Goal: Task Accomplishment & Management: Manage account settings

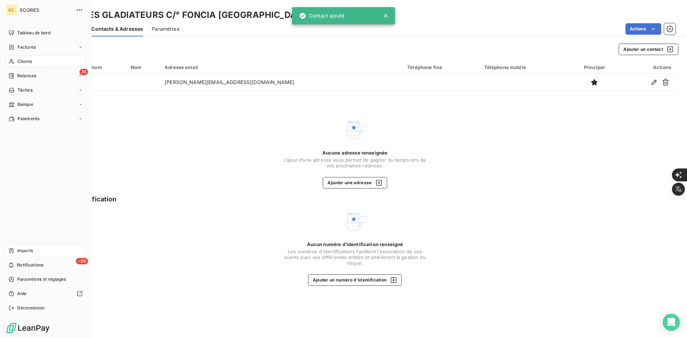
click at [31, 247] on div "Imports" at bounding box center [46, 250] width 80 height 11
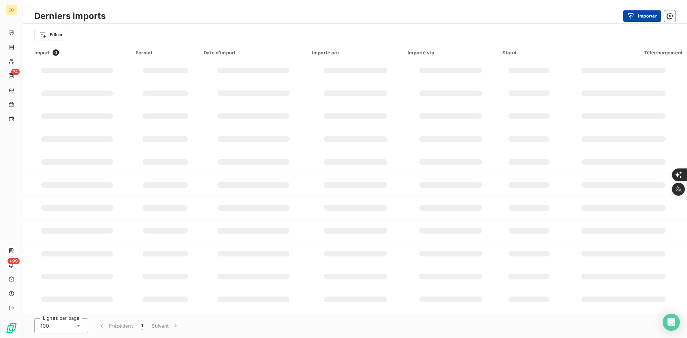
click at [652, 15] on button "Importer" at bounding box center [642, 15] width 38 height 11
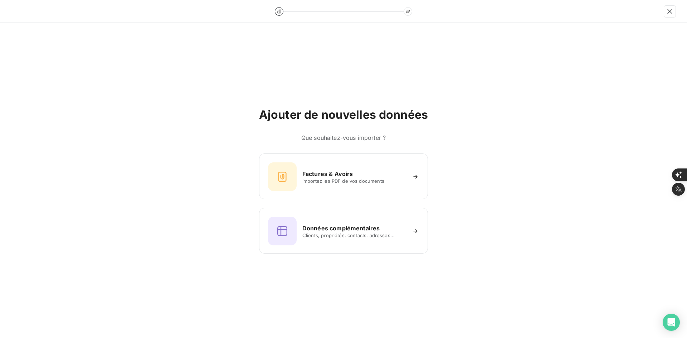
click at [242, 165] on div "Ajouter de nouvelles données Que souhaitez-vous importer ? Factures & Avoirs Im…" at bounding box center [343, 180] width 687 height 315
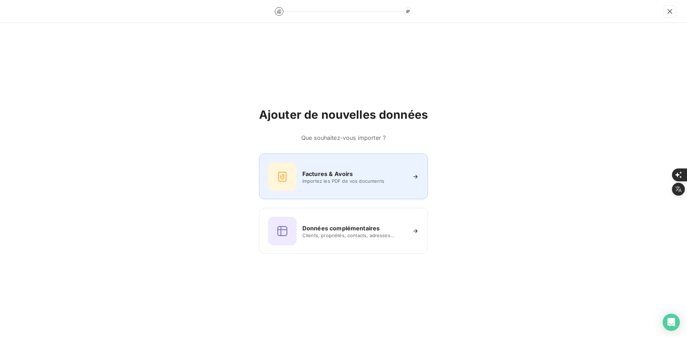
click at [278, 173] on icon at bounding box center [282, 176] width 11 height 11
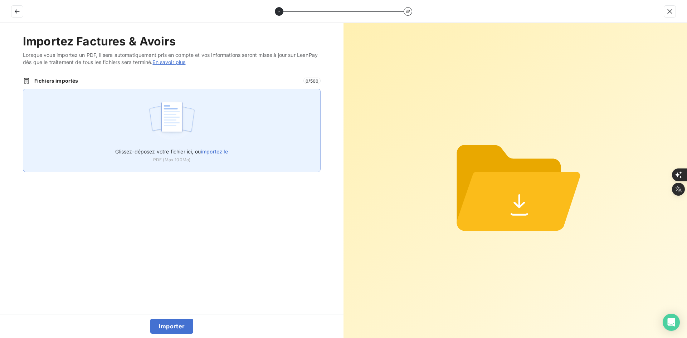
click at [132, 99] on div "Glissez-déposez votre fichier ici, ou importez le PDF (Max 100Mo)" at bounding box center [172, 130] width 298 height 83
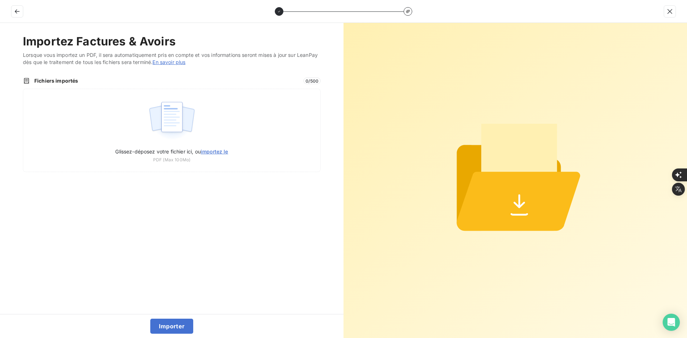
type input "C:\fakepath\FEF-2025-2908.pdf"
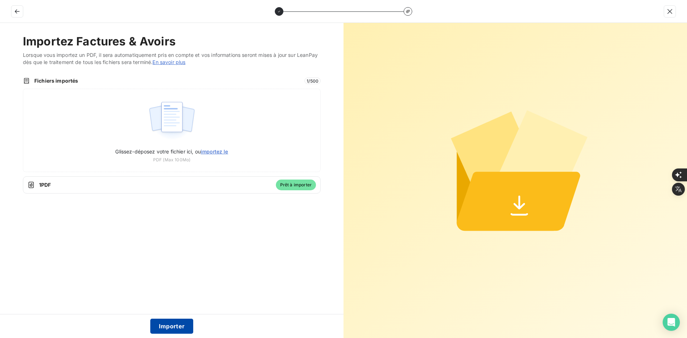
click at [173, 329] on button "Importer" at bounding box center [171, 326] width 43 height 15
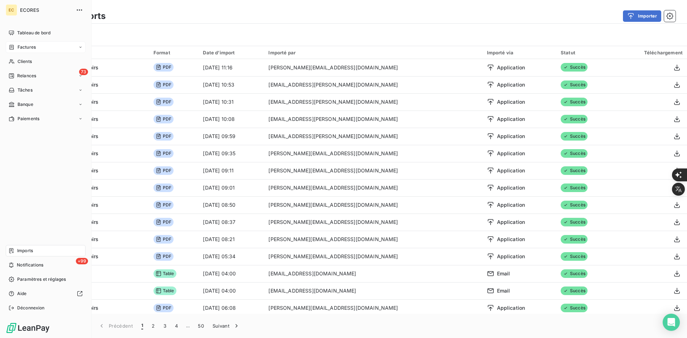
click at [27, 48] on span "Factures" at bounding box center [27, 47] width 18 height 6
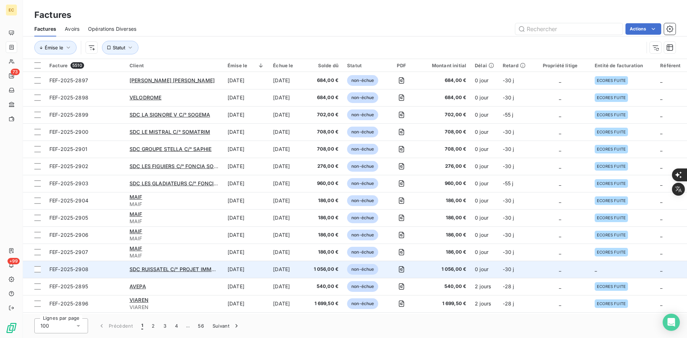
click at [579, 276] on td "_" at bounding box center [560, 269] width 60 height 17
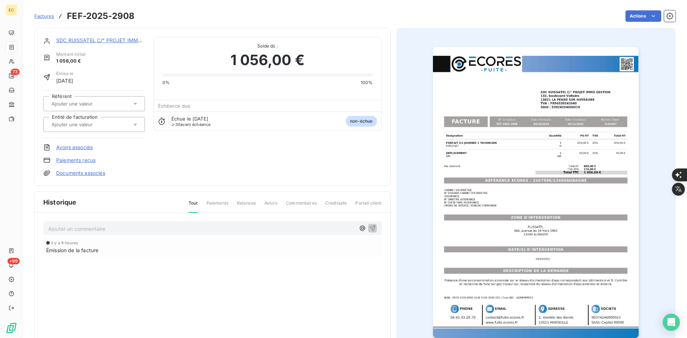
click at [98, 121] on input "text" at bounding box center [87, 124] width 72 height 6
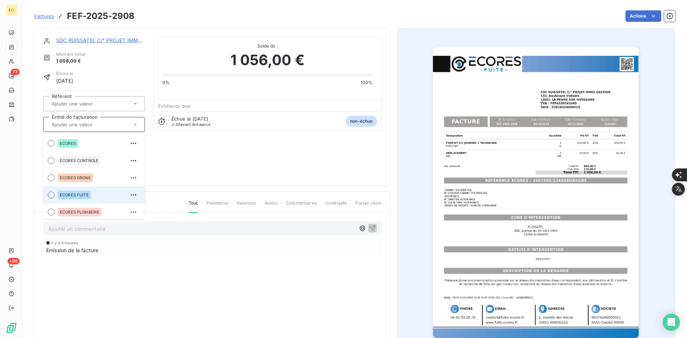
click at [85, 194] on span "ECORES FUITE" at bounding box center [74, 195] width 29 height 4
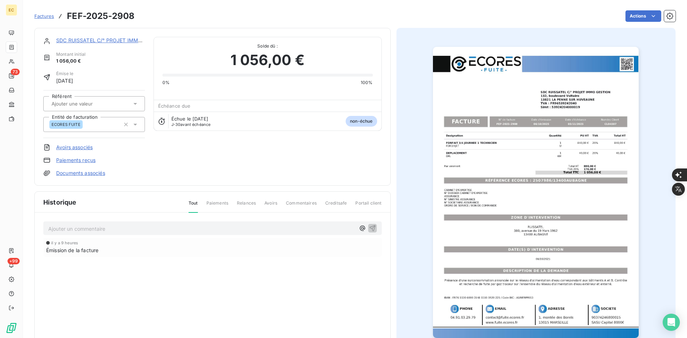
click at [97, 172] on link "Documents associés" at bounding box center [80, 173] width 49 height 7
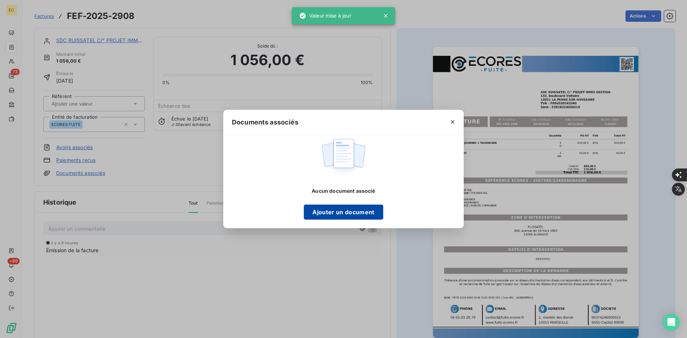
click at [335, 208] on button "Ajouter un document" at bounding box center [343, 212] width 79 height 15
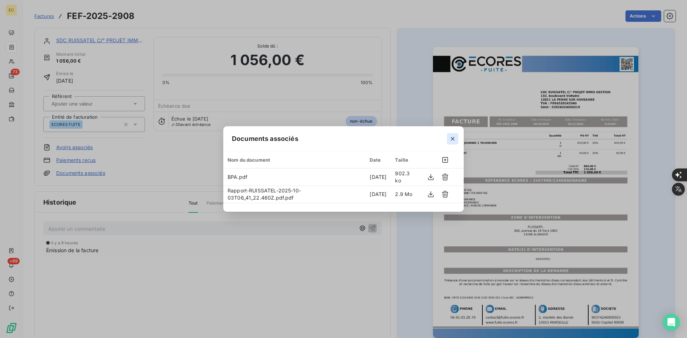
click at [451, 141] on icon "button" at bounding box center [452, 138] width 7 height 7
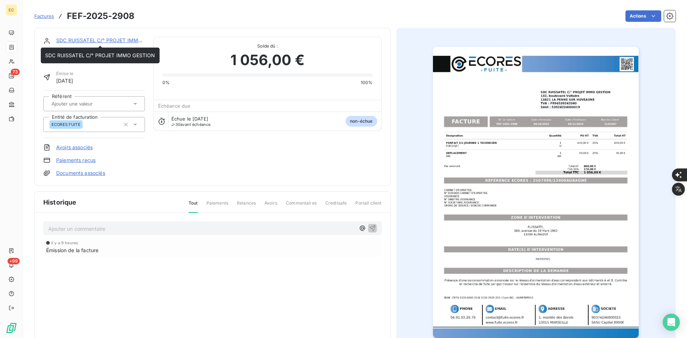
click at [90, 42] on link "SDC RUISSATEL C/° PROJET IMMO GESTION" at bounding box center [111, 40] width 110 height 6
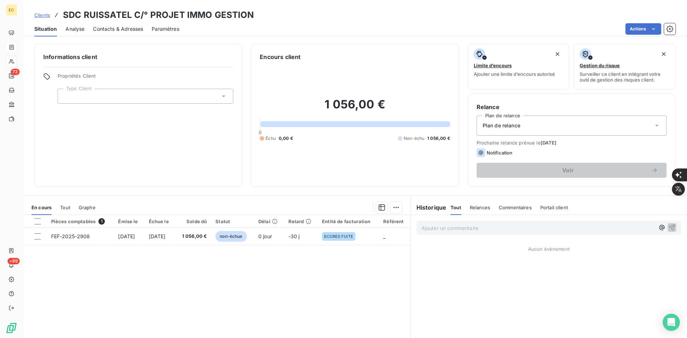
click at [131, 100] on div at bounding box center [146, 96] width 176 height 15
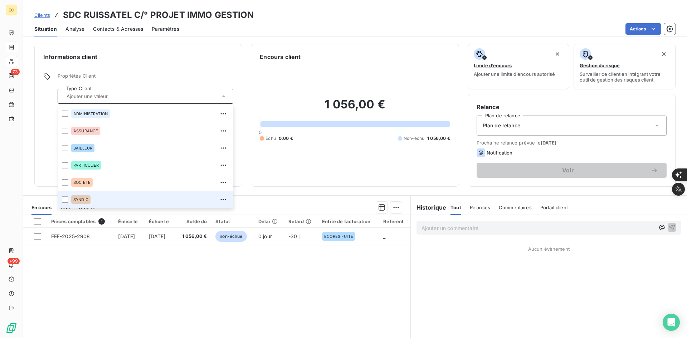
click at [109, 200] on div "SYNDIC" at bounding box center [150, 199] width 158 height 11
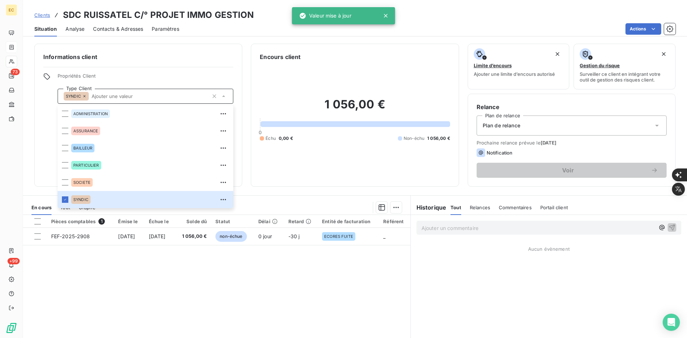
click at [539, 119] on div "Plan de relance" at bounding box center [572, 126] width 190 height 20
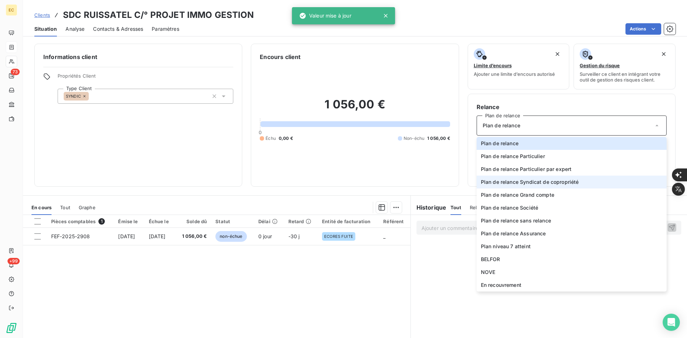
click at [541, 178] on li "Plan de relance Syndicat de copropriété" at bounding box center [572, 182] width 190 height 13
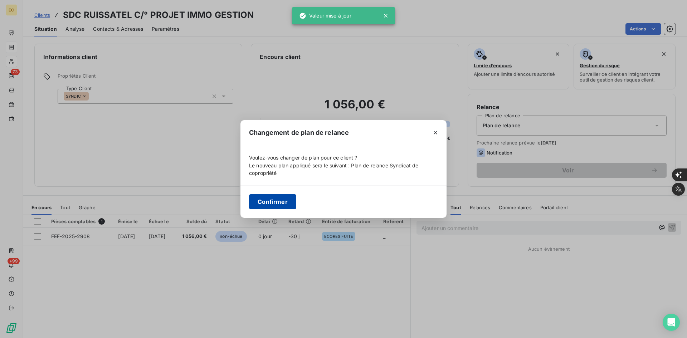
click at [266, 206] on button "Confirmer" at bounding box center [272, 201] width 47 height 15
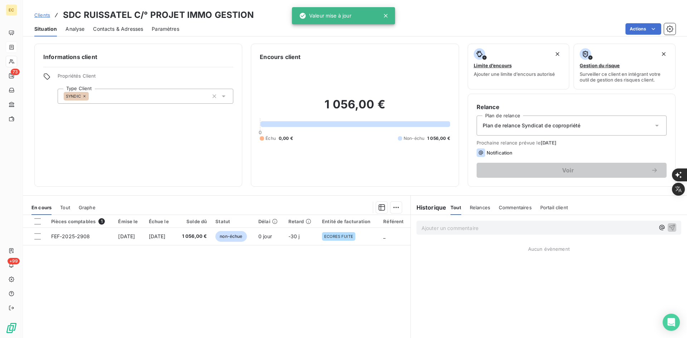
click at [122, 30] on span "Contacts & Adresses" at bounding box center [118, 28] width 50 height 7
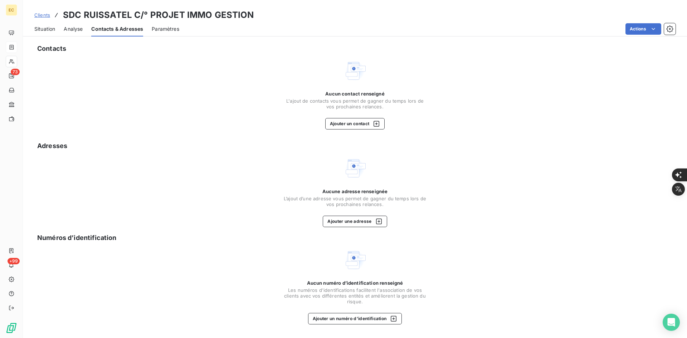
click at [335, 108] on span "L'ajout de contacts vous permet de gagner du temps lors de vos prochaines relan…" at bounding box center [354, 103] width 143 height 11
click at [345, 126] on button "Ajouter un contact" at bounding box center [355, 123] width 60 height 11
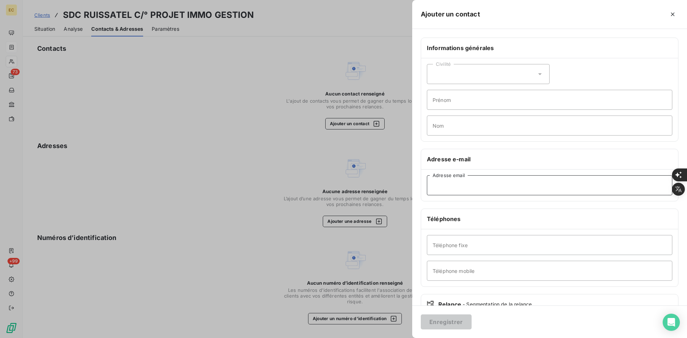
click at [563, 182] on input "Adresse email" at bounding box center [549, 185] width 245 height 20
paste input "Projet [PERSON_NAME] <[EMAIL_ADDRESS][DOMAIN_NAME]>"
drag, startPoint x: 486, startPoint y: 186, endPoint x: 494, endPoint y: 191, distance: 9.5
click at [487, 186] on input "Projet [PERSON_NAME] <[EMAIL_ADDRESS][DOMAIN_NAME]" at bounding box center [549, 185] width 245 height 20
type input "[EMAIL_ADDRESS][DOMAIN_NAME]"
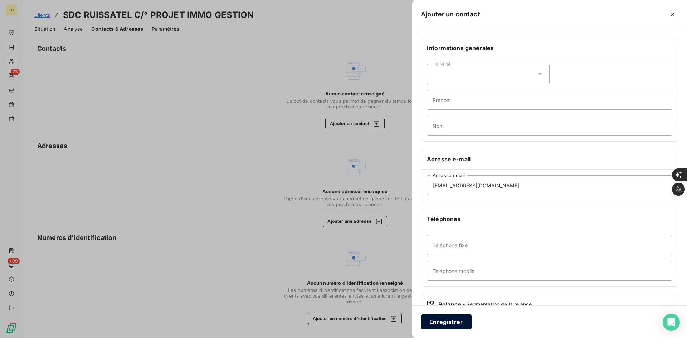
click at [451, 321] on button "Enregistrer" at bounding box center [446, 322] width 51 height 15
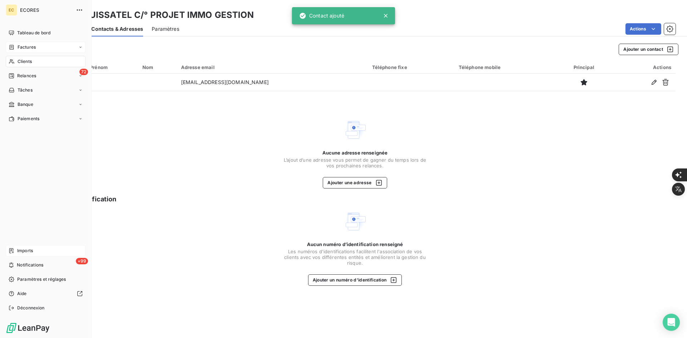
click at [34, 252] on div "Imports" at bounding box center [46, 250] width 80 height 11
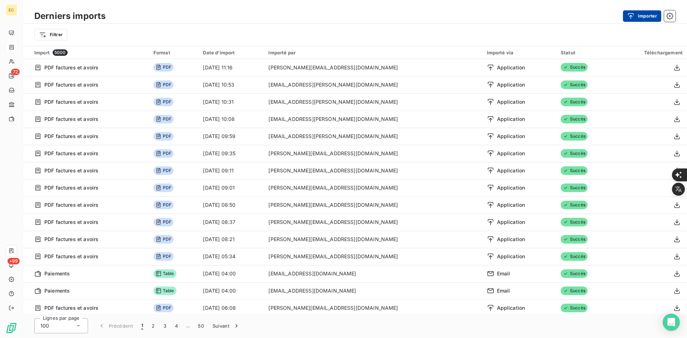
click at [649, 19] on button "Importer" at bounding box center [642, 15] width 38 height 11
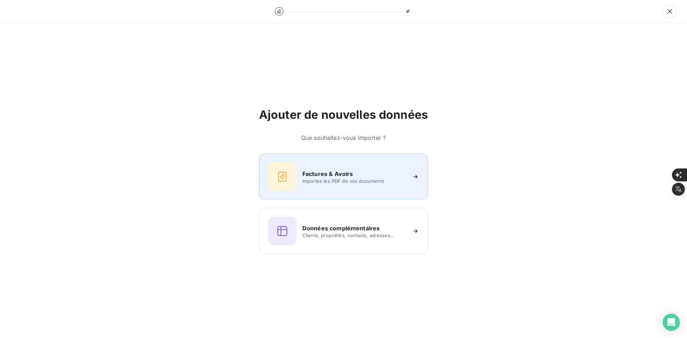
click at [294, 176] on div at bounding box center [282, 176] width 29 height 29
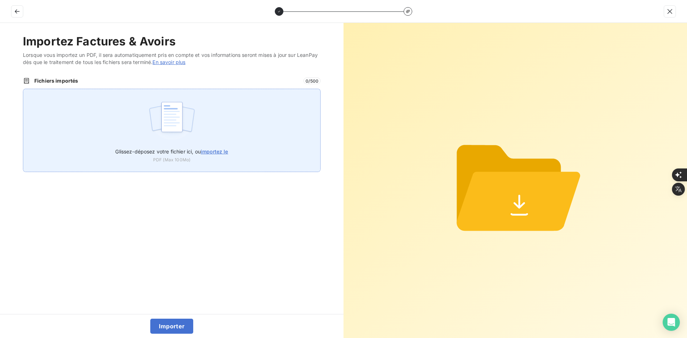
click at [208, 147] on label "Glissez-déposez votre fichier ici, ou importez le" at bounding box center [171, 149] width 113 height 13
click at [23, 89] on input "Glissez-déposez votre fichier ici, ou importez le" at bounding box center [23, 89] width 0 height 0
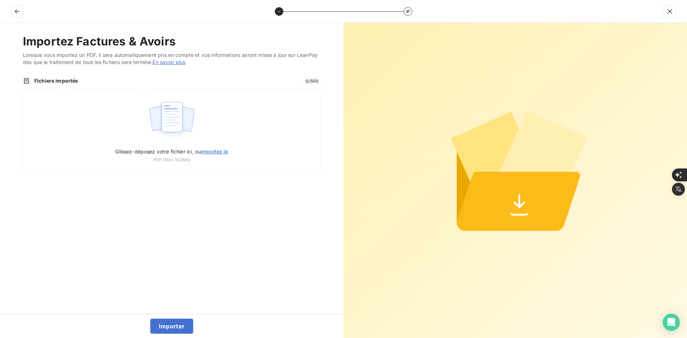
type input "C:\fakepath\FEF-2025-2909.pdf"
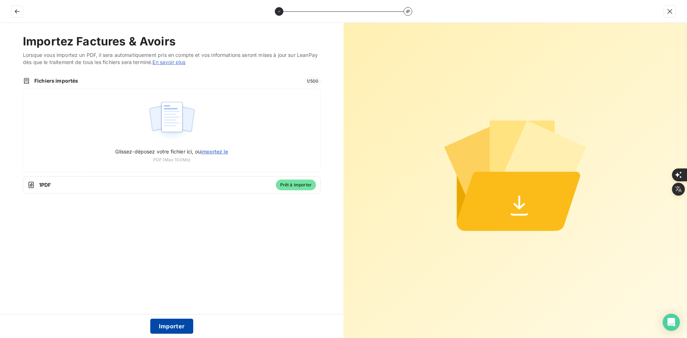
click at [175, 331] on button "Importer" at bounding box center [171, 326] width 43 height 15
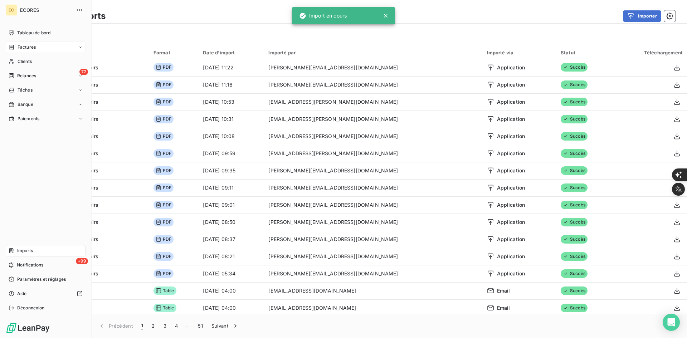
click at [16, 53] on div "Factures" at bounding box center [46, 47] width 80 height 11
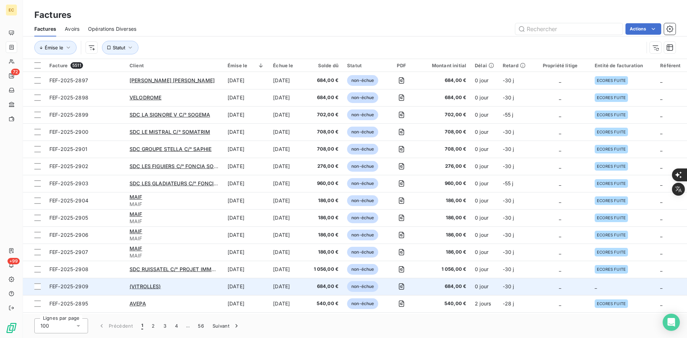
click at [583, 283] on td "_" at bounding box center [560, 286] width 60 height 17
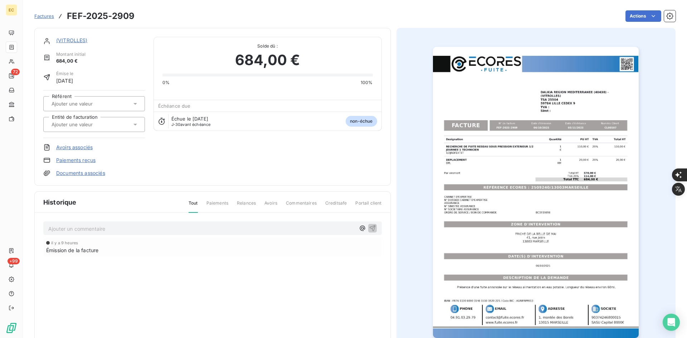
click at [117, 126] on div at bounding box center [90, 124] width 82 height 9
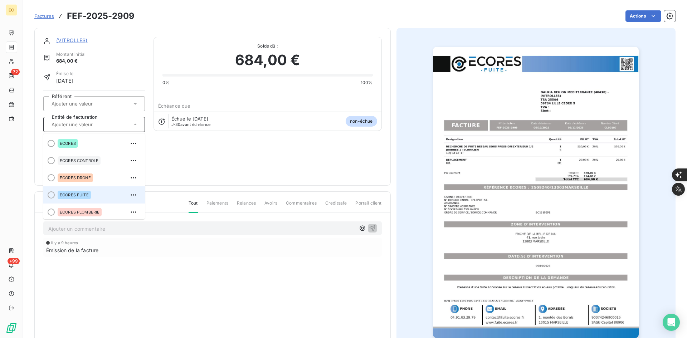
click at [96, 192] on div "ECORES FUITE" at bounding box center [99, 194] width 82 height 11
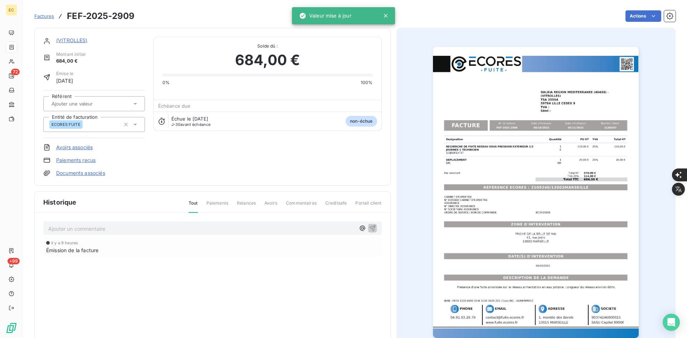
click at [100, 172] on link "Documents associés" at bounding box center [80, 173] width 49 height 7
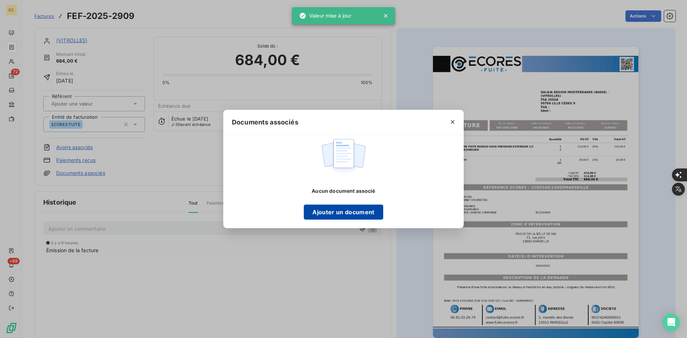
click at [328, 214] on button "Ajouter un document" at bounding box center [343, 212] width 79 height 15
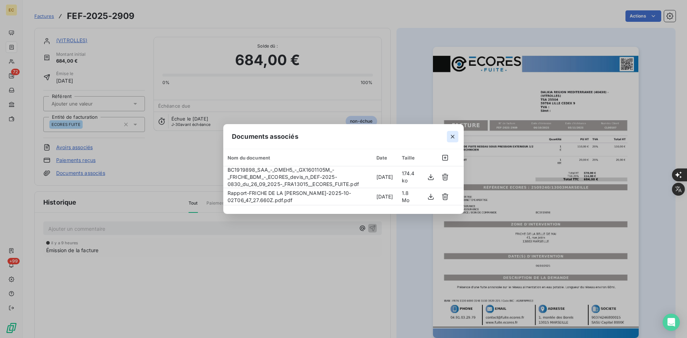
click at [448, 134] on button "button" at bounding box center [452, 136] width 11 height 11
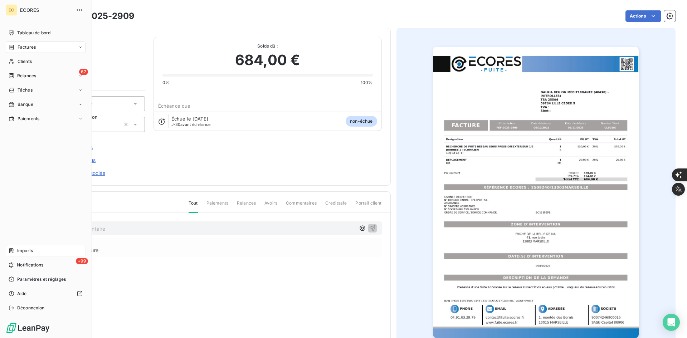
drag, startPoint x: 33, startPoint y: 250, endPoint x: 43, endPoint y: 249, distance: 9.7
click at [33, 250] on span "Imports" at bounding box center [25, 251] width 16 height 6
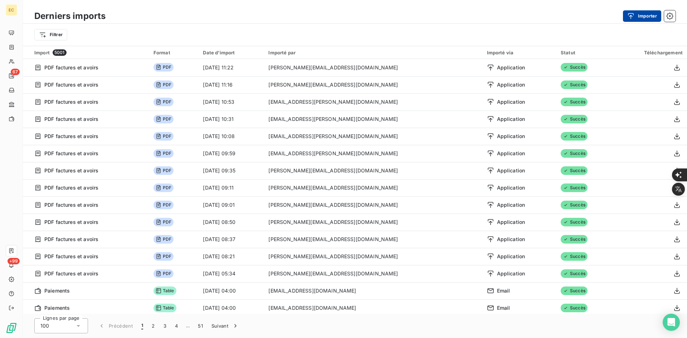
click at [637, 18] on div "button" at bounding box center [632, 16] width 11 height 7
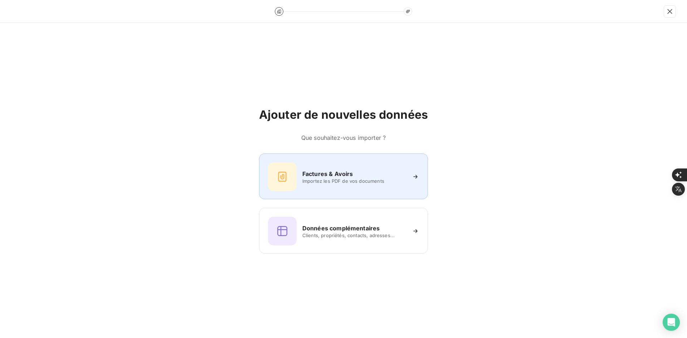
click at [320, 165] on div "Factures & Avoirs Importez les PDF de vos documents" at bounding box center [343, 176] width 151 height 29
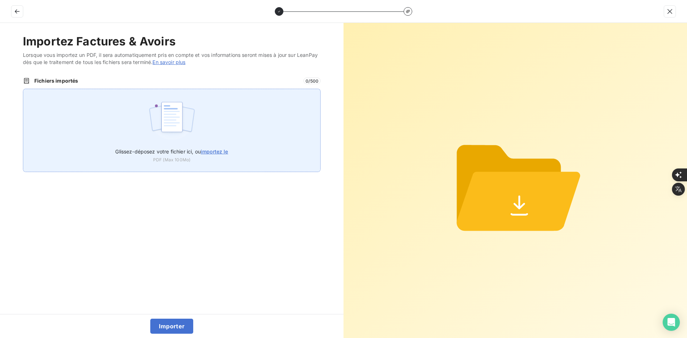
click at [195, 114] on img at bounding box center [172, 121] width 48 height 46
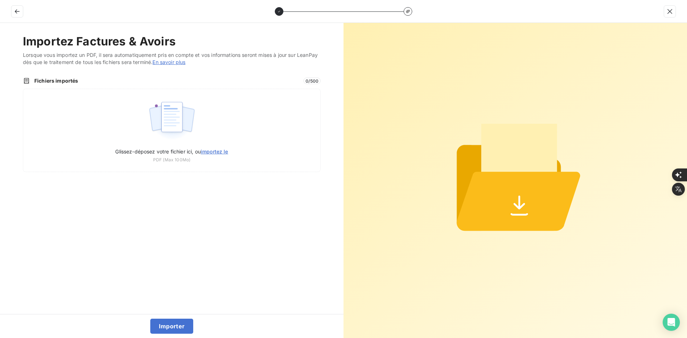
type input "C:\fakepath\FEF-2025-2910.pdf"
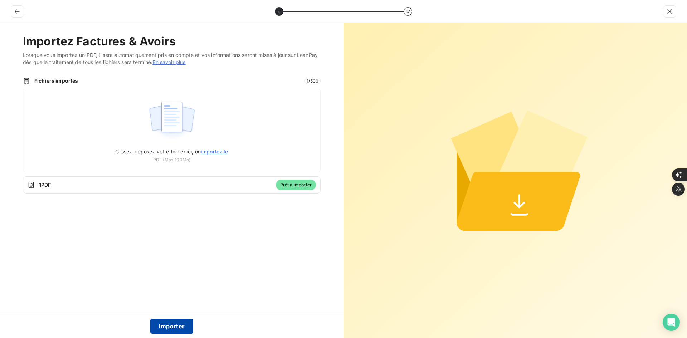
click at [167, 326] on button "Importer" at bounding box center [171, 326] width 43 height 15
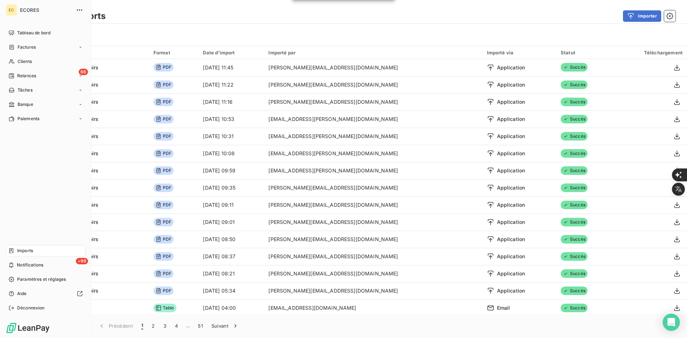
click at [21, 45] on span "Factures" at bounding box center [27, 47] width 18 height 6
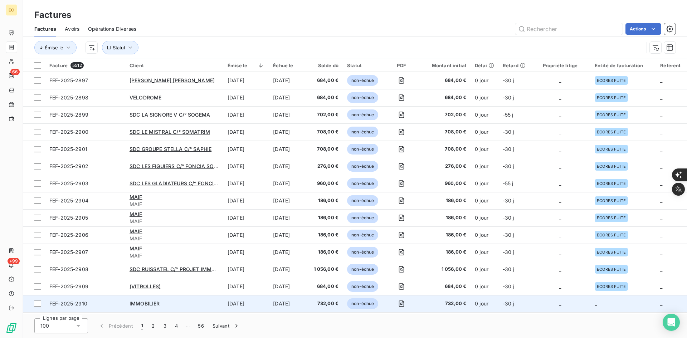
click at [580, 298] on td "_" at bounding box center [560, 303] width 60 height 17
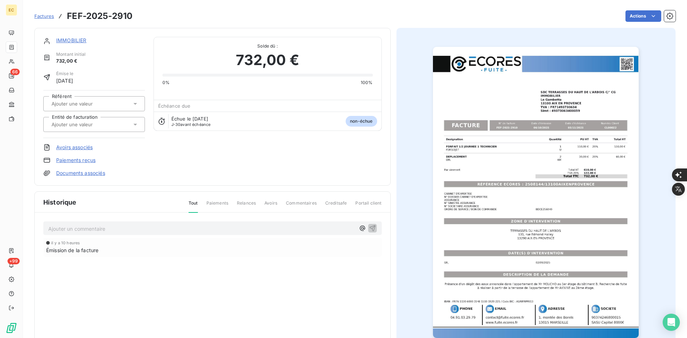
click at [111, 122] on div at bounding box center [90, 124] width 82 height 9
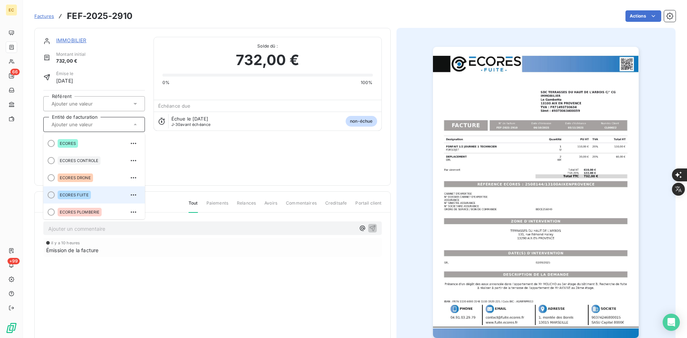
click at [95, 197] on div "ECORES FUITE" at bounding box center [99, 194] width 82 height 11
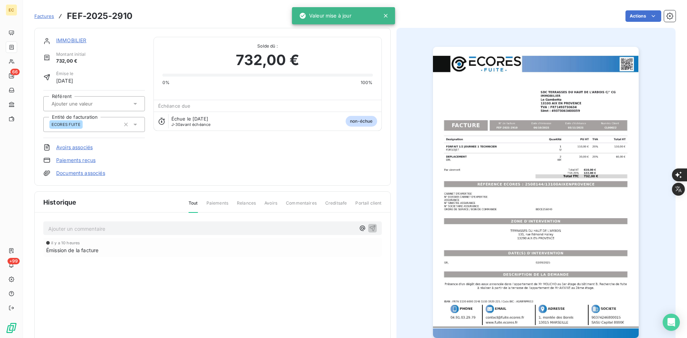
click at [97, 172] on link "Documents associés" at bounding box center [80, 173] width 49 height 7
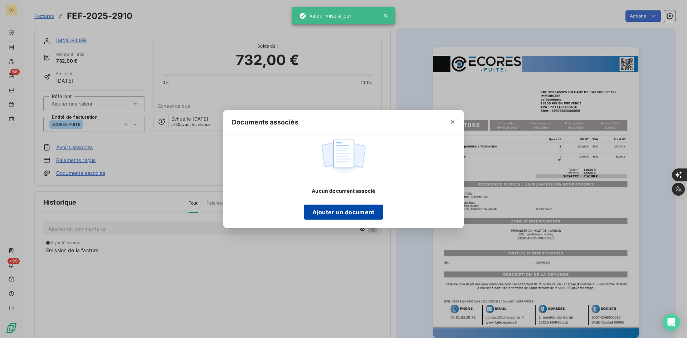
click at [323, 212] on button "Ajouter un document" at bounding box center [343, 212] width 79 height 15
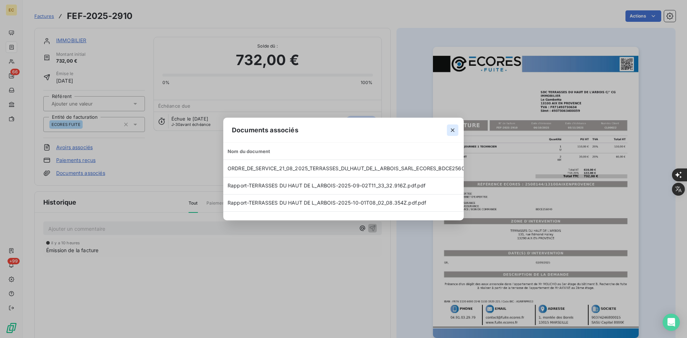
click at [450, 127] on icon "button" at bounding box center [452, 130] width 7 height 7
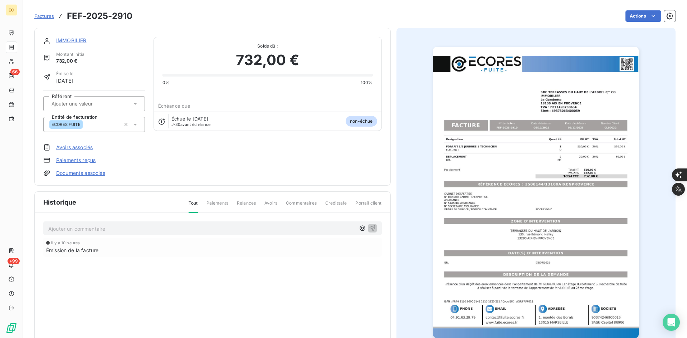
click at [77, 38] on link "IMMOBILIER" at bounding box center [71, 40] width 30 height 6
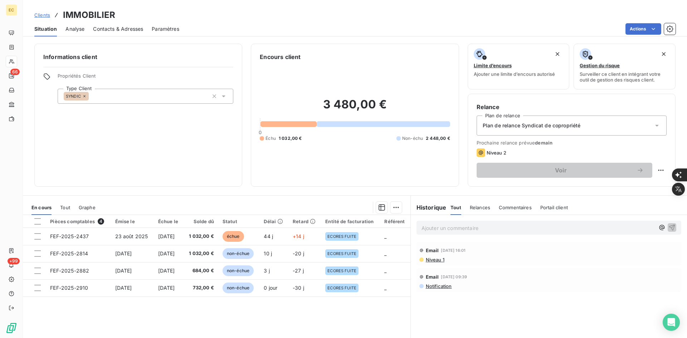
click at [123, 25] on div "Contacts & Adresses" at bounding box center [118, 28] width 50 height 15
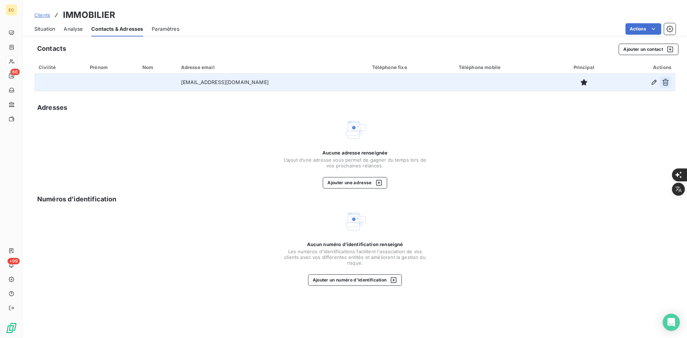
click at [667, 83] on icon "button" at bounding box center [665, 82] width 6 height 7
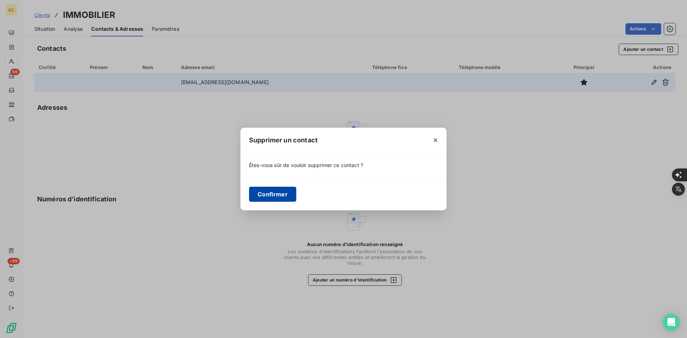
click at [274, 200] on button "Confirmer" at bounding box center [272, 194] width 47 height 15
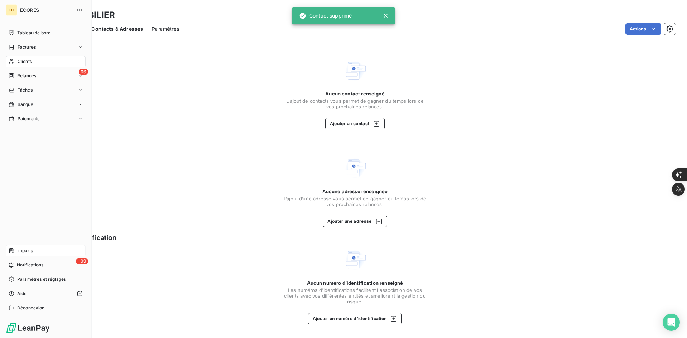
click at [33, 252] on div "Imports" at bounding box center [46, 250] width 80 height 11
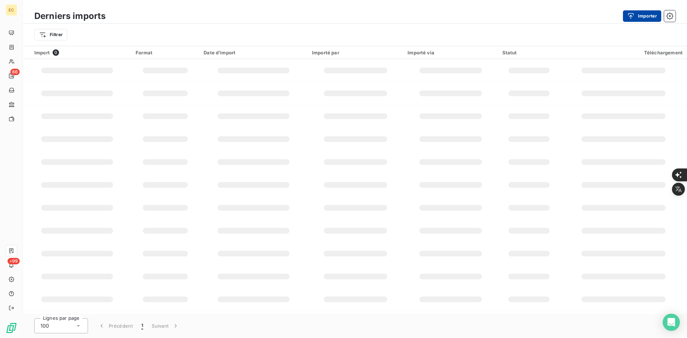
click at [635, 13] on div "button" at bounding box center [632, 16] width 11 height 7
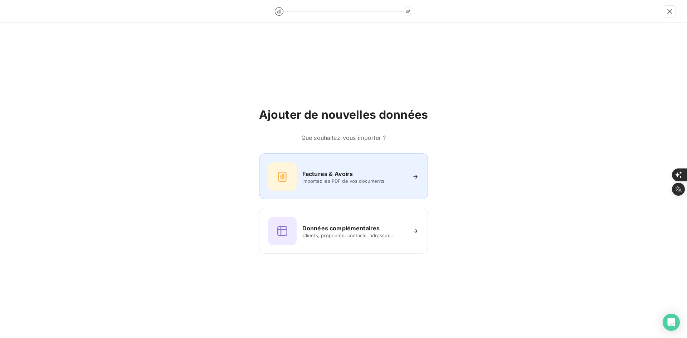
click at [339, 182] on span "Importez les PDF de vos documents" at bounding box center [354, 181] width 104 height 6
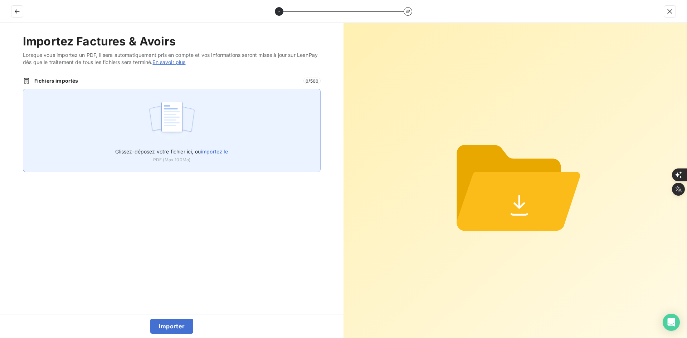
click at [172, 143] on div "Glissez-déposez votre fichier ici, ou importez le PDF (Max 100Mo)" at bounding box center [172, 130] width 298 height 83
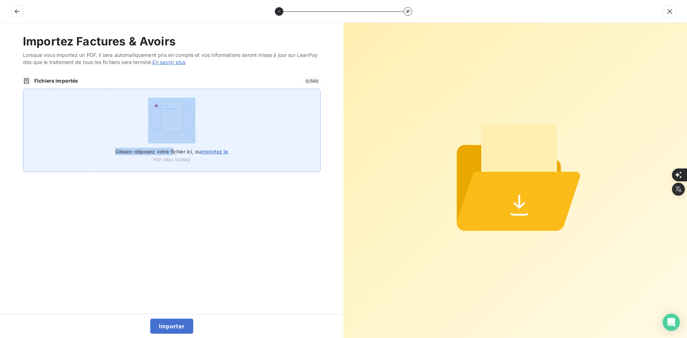
type input "C:\fakepath\FEF-2025-2911.pdf"
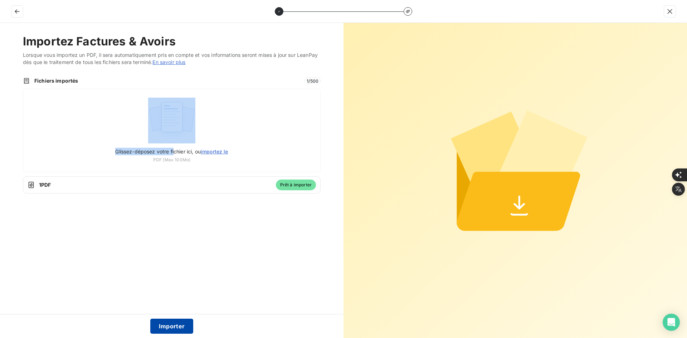
click at [171, 327] on button "Importer" at bounding box center [171, 326] width 43 height 15
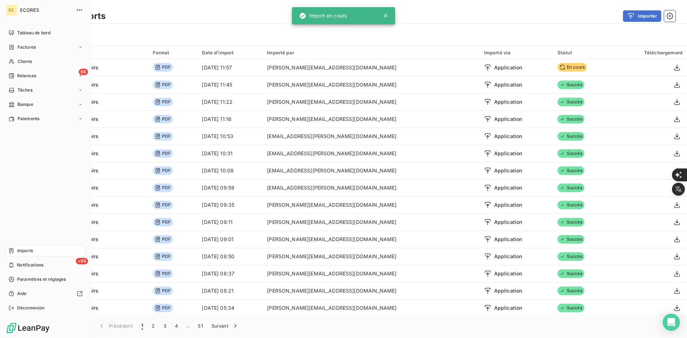
click at [18, 47] on span "Factures" at bounding box center [27, 47] width 18 height 6
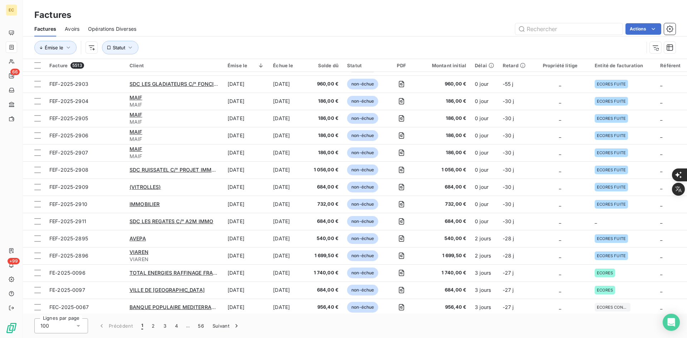
scroll to position [107, 0]
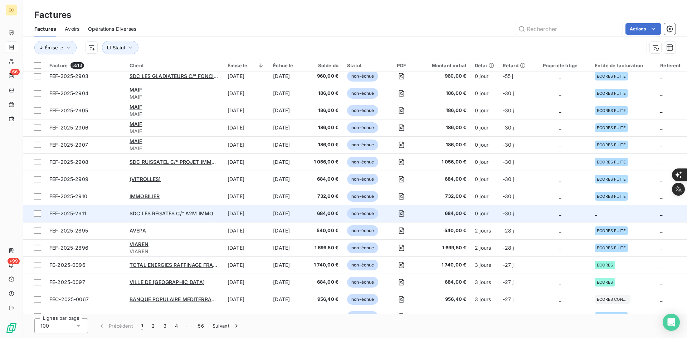
click at [590, 214] on td "_" at bounding box center [560, 213] width 60 height 17
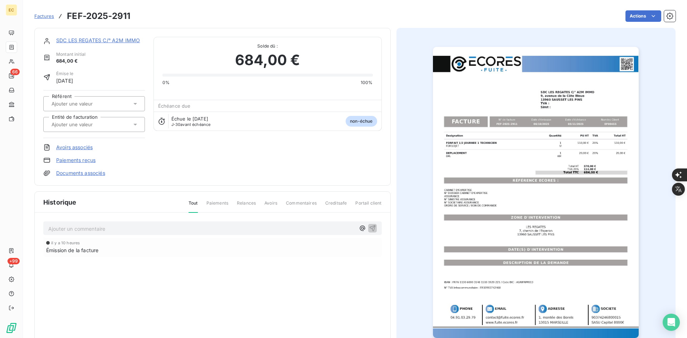
click at [89, 123] on input "text" at bounding box center [87, 124] width 72 height 6
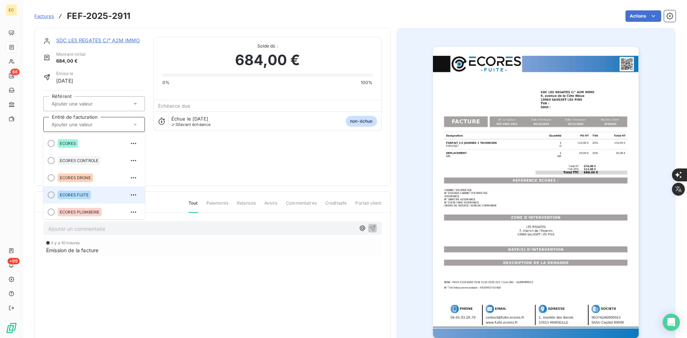
click at [85, 191] on div "ECORES FUITE" at bounding box center [74, 195] width 33 height 9
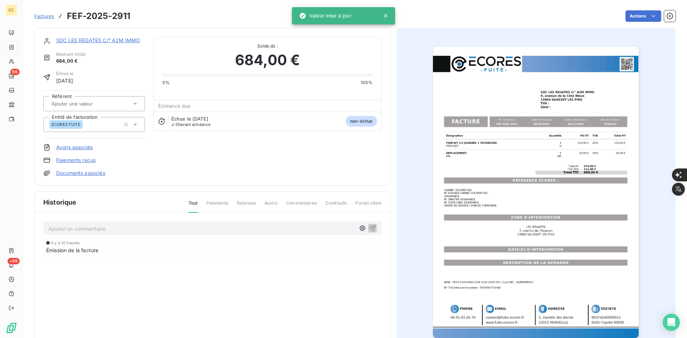
click at [89, 174] on link "Documents associés" at bounding box center [80, 173] width 49 height 7
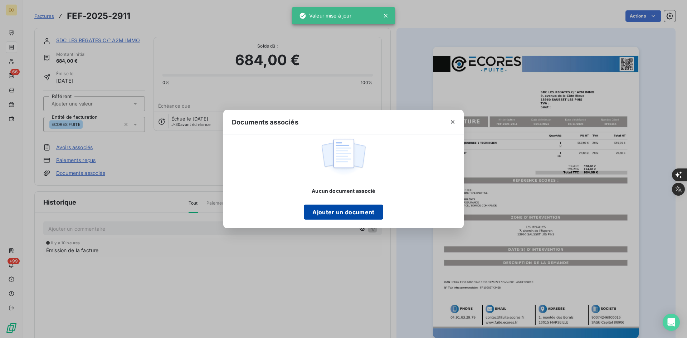
click at [340, 214] on button "Ajouter un document" at bounding box center [343, 212] width 79 height 15
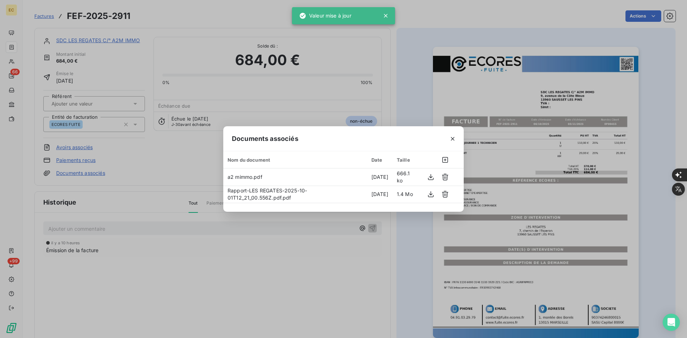
click at [452, 137] on icon "button" at bounding box center [452, 138] width 7 height 7
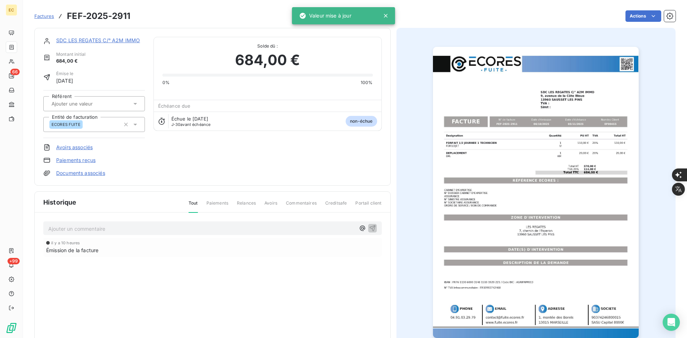
click at [111, 41] on link "SDC LES REGATES C/° A2M IMMO" at bounding box center [98, 40] width 84 height 6
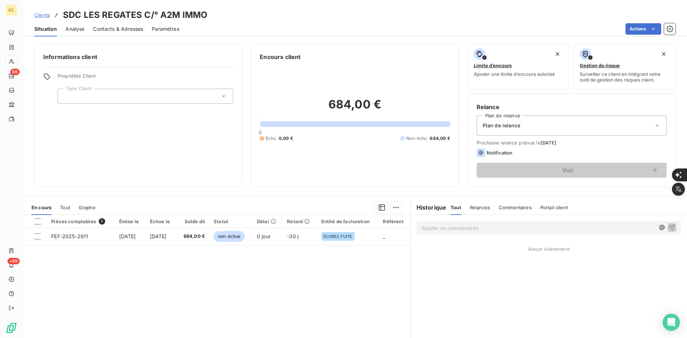
drag, startPoint x: 117, startPoint y: 104, endPoint x: 117, endPoint y: 99, distance: 5.0
click at [117, 102] on div "Informations client Propriétés Client Type Client" at bounding box center [138, 115] width 208 height 143
click at [118, 97] on div at bounding box center [146, 96] width 176 height 15
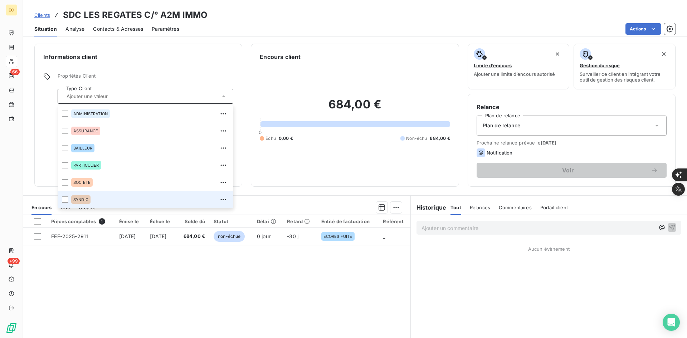
click at [108, 193] on li "SYNDIC" at bounding box center [146, 199] width 176 height 17
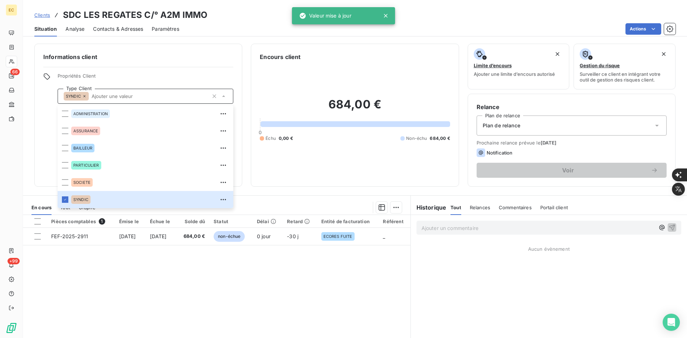
click at [550, 125] on div "Plan de relance" at bounding box center [572, 126] width 190 height 20
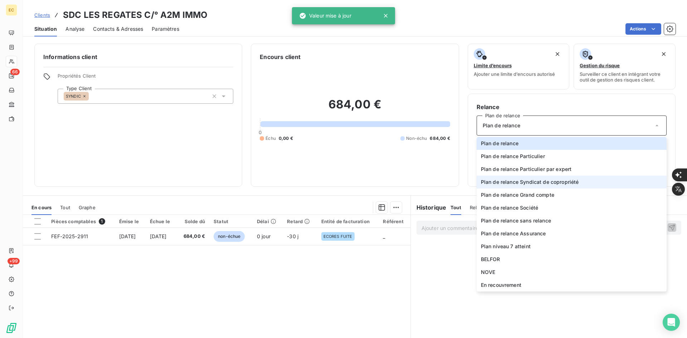
click at [535, 184] on span "Plan de relance Syndicat de copropriété" at bounding box center [530, 182] width 98 height 7
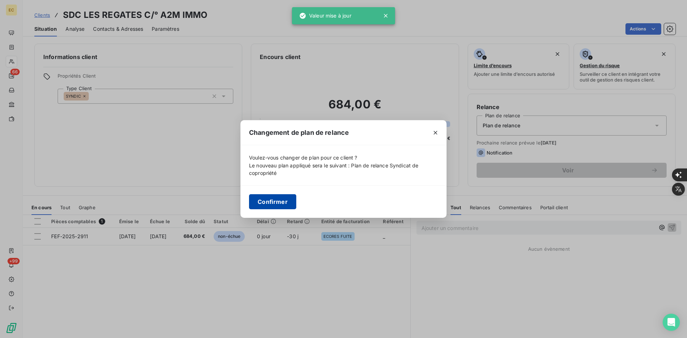
click at [259, 199] on button "Confirmer" at bounding box center [272, 201] width 47 height 15
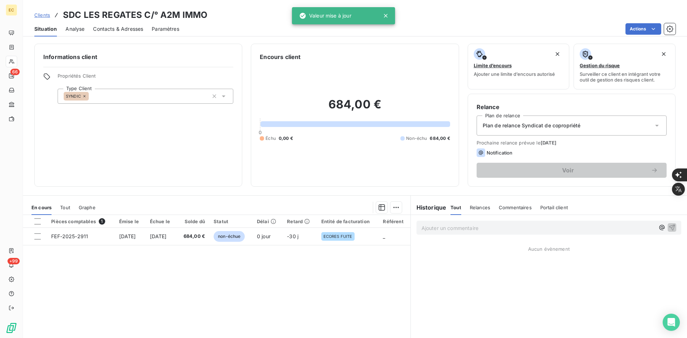
click at [129, 27] on span "Contacts & Adresses" at bounding box center [118, 28] width 50 height 7
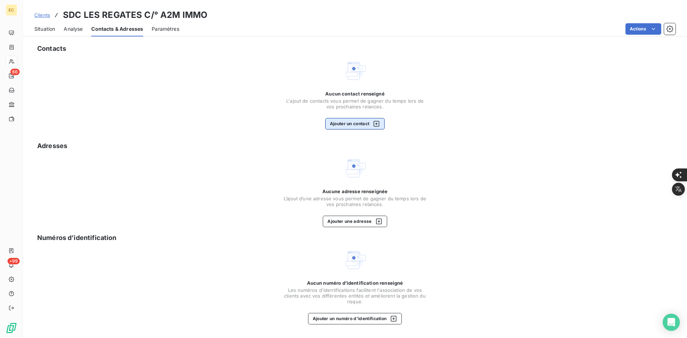
click at [371, 127] on div "button" at bounding box center [374, 123] width 11 height 7
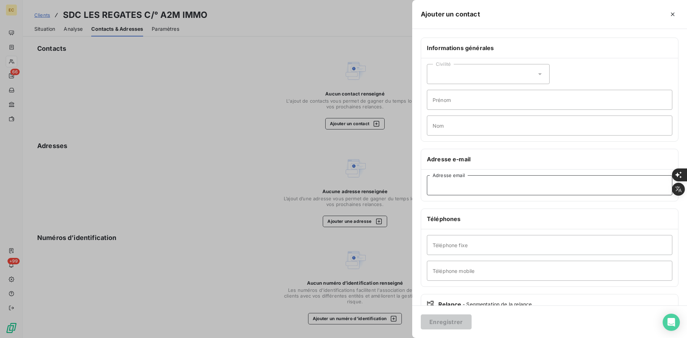
click at [543, 185] on input "Adresse email" at bounding box center [549, 185] width 245 height 20
paste input "A2MIMMO, Syndic <[EMAIL_ADDRESS][DOMAIN_NAME]>"
click at [482, 183] on input "A2MIMMO, Syndic <[EMAIL_ADDRESS][DOMAIN_NAME]" at bounding box center [549, 185] width 245 height 20
type input "[EMAIL_ADDRESS][DOMAIN_NAME]"
click at [448, 324] on button "Enregistrer" at bounding box center [446, 322] width 51 height 15
